Goal: Browse casually

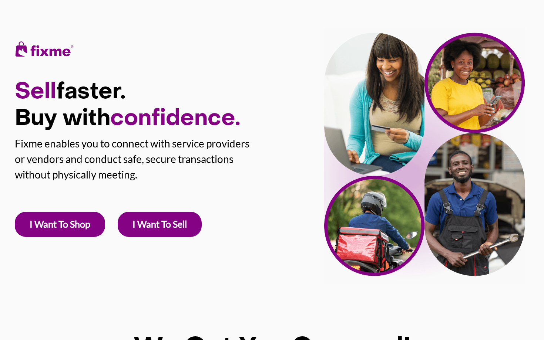
click at [111, 126] on h1 "Sell faster. Buy with confidence." at bounding box center [156, 106] width 283 height 53
